Goal: Information Seeking & Learning: Learn about a topic

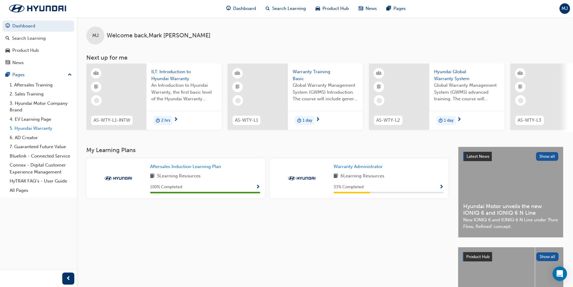
click at [38, 128] on link "5. Hyundai Warranty" at bounding box center [40, 128] width 67 height 9
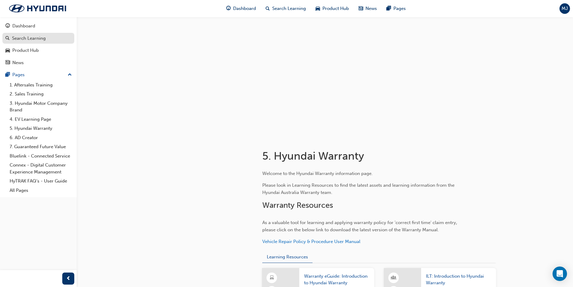
click at [42, 41] on div "Search Learning" at bounding box center [29, 38] width 34 height 7
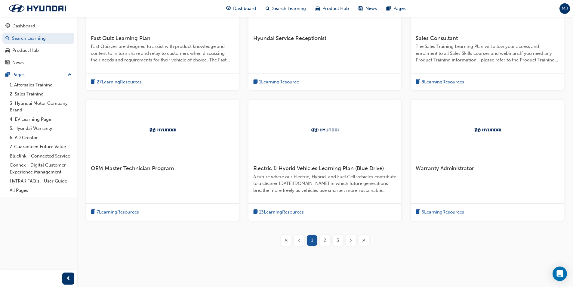
scroll to position [177, 0]
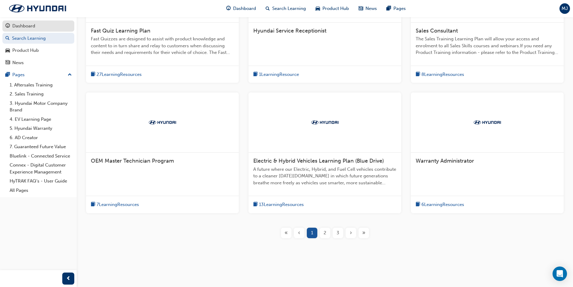
click at [20, 24] on div "Dashboard" at bounding box center [23, 26] width 23 height 7
